Goal: Find specific page/section

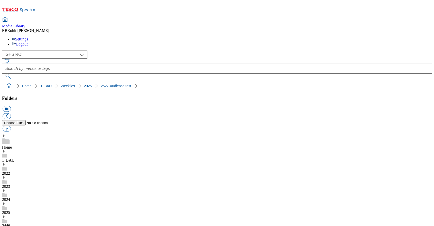
select select "flare-ghs-roi"
click at [30, 134] on div "Home" at bounding box center [217, 142] width 430 height 16
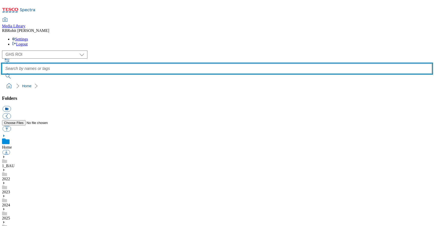
click at [155, 64] on input "text" at bounding box center [217, 69] width 430 height 10
type input "taxonomy"
click at [2, 74] on button "submit" at bounding box center [8, 76] width 13 height 5
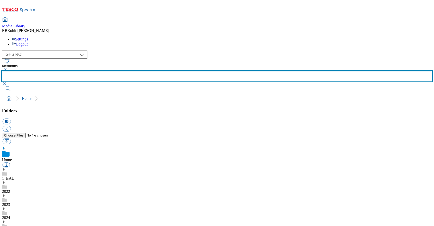
scroll to position [272, 0]
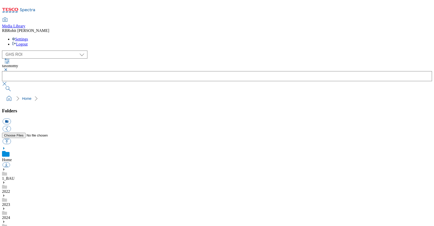
click at [51, 220] on div "2025" at bounding box center [217, 226] width 430 height 13
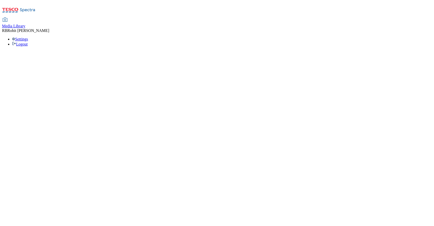
select select "flare-ghs-roi"
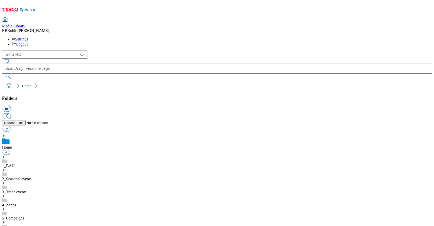
scroll to position [1, 0]
click at [15, 164] on link "1_BAU" at bounding box center [8, 166] width 13 height 4
click at [12, 145] on link "Home" at bounding box center [7, 147] width 10 height 4
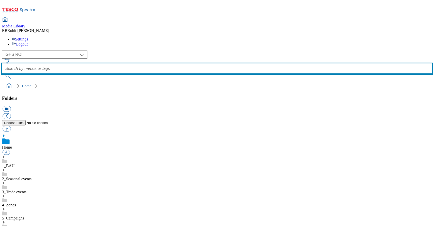
click at [170, 64] on input "text" at bounding box center [217, 69] width 430 height 10
type input "taxonomy"
click at [2, 74] on button "submit" at bounding box center [8, 76] width 13 height 5
